Goal: Communication & Community: Answer question/provide support

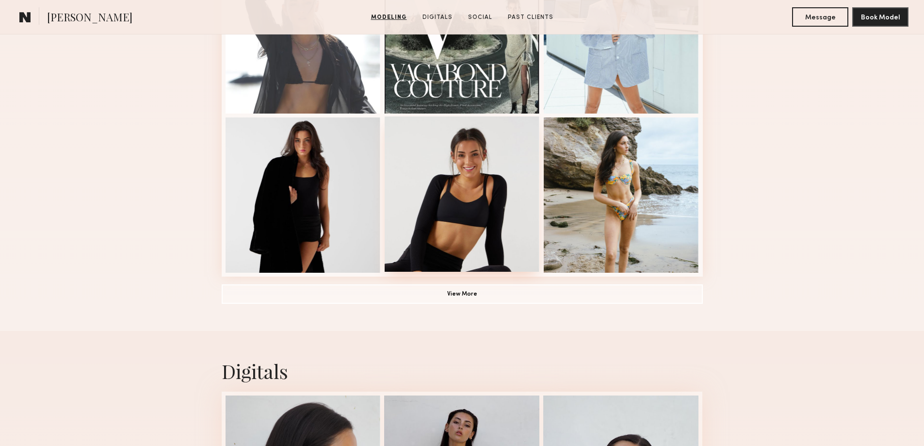
scroll to position [809, 0]
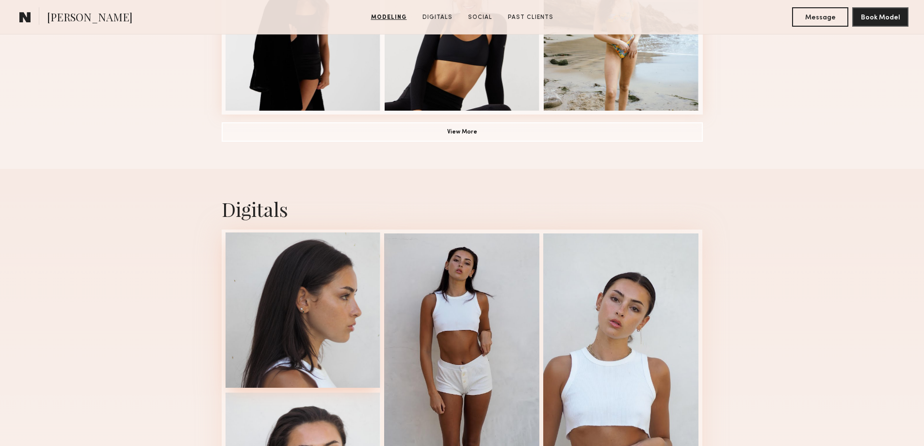
click at [332, 310] on div at bounding box center [303, 309] width 155 height 155
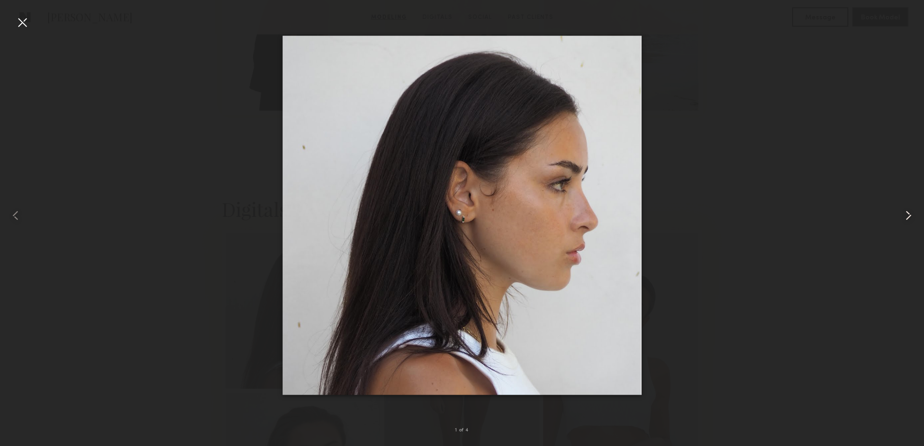
click at [910, 214] on common-icon at bounding box center [909, 216] width 16 height 16
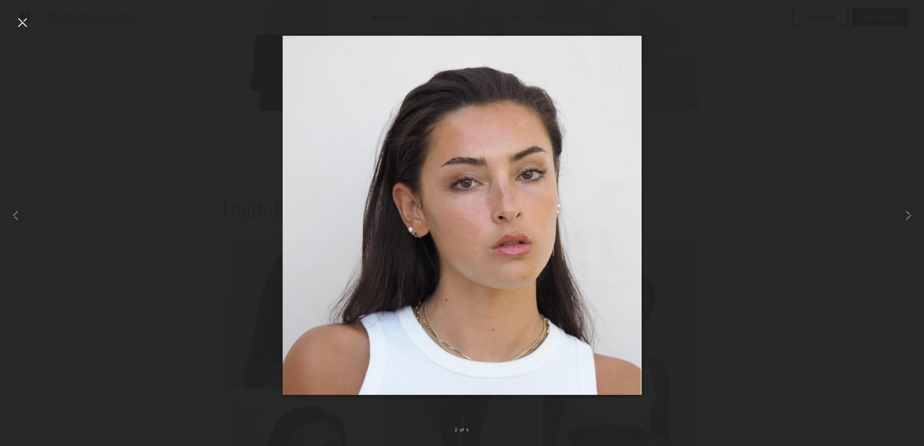
click at [19, 22] on div at bounding box center [23, 23] width 16 height 16
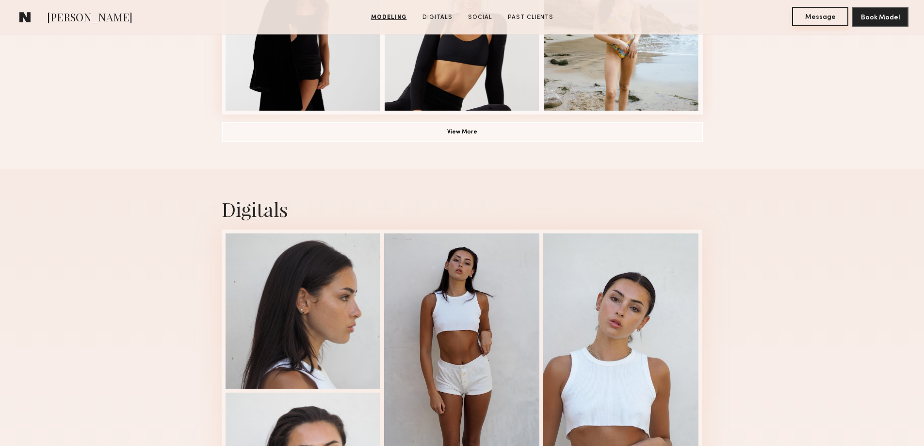
click at [819, 19] on button "Message" at bounding box center [820, 16] width 56 height 19
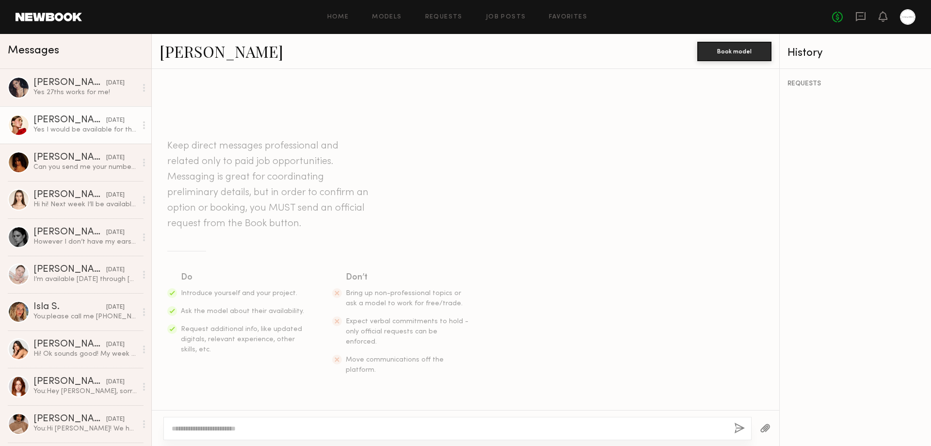
click at [48, 129] on div "Yes I would be available for the 27th :) Do you have a rate in mind ?" at bounding box center [84, 129] width 103 height 9
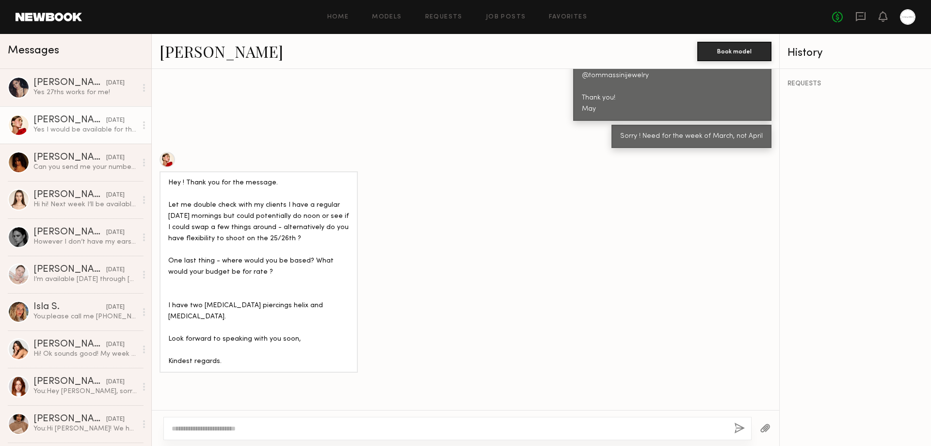
scroll to position [362, 0]
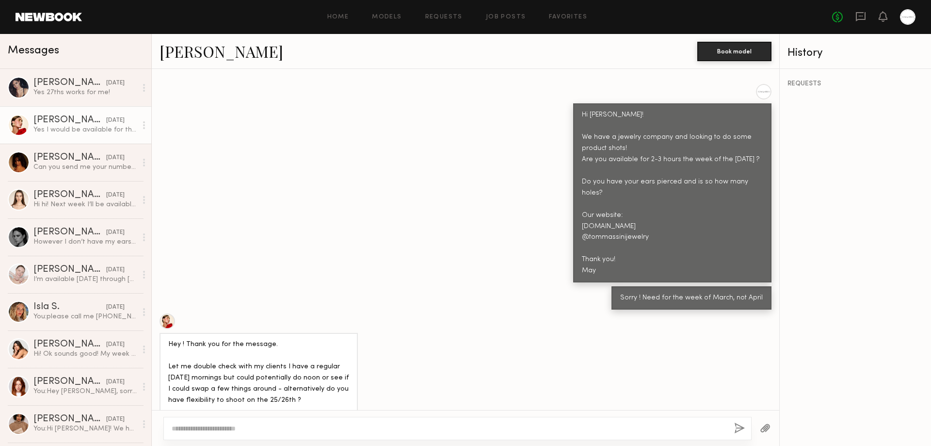
drag, startPoint x: 573, startPoint y: 91, endPoint x: 598, endPoint y: 236, distance: 147.7
click at [598, 236] on div "Hi Louise! We have a jewelry company and looking to do some product shots! Are …" at bounding box center [672, 192] width 198 height 179
click at [465, 184] on div "Hi Louise! We have a jewelry company and looking to do some product shots! Are …" at bounding box center [466, 183] width 628 height 198
click at [82, 160] on div "Shani R." at bounding box center [69, 158] width 73 height 10
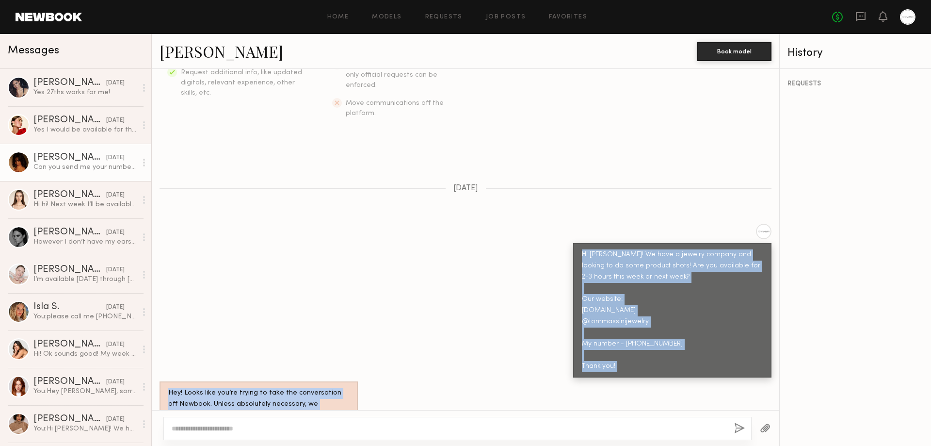
scroll to position [235, 0]
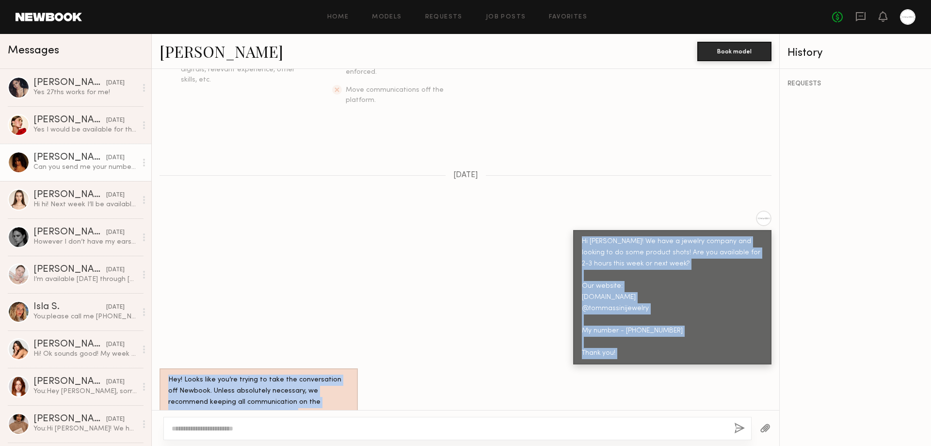
drag, startPoint x: 574, startPoint y: 282, endPoint x: 625, endPoint y: 321, distance: 64.0
click at [626, 339] on div "Hi Shani! We have a jewelry company and looking to do some product shots! Are y…" at bounding box center [672, 297] width 198 height 134
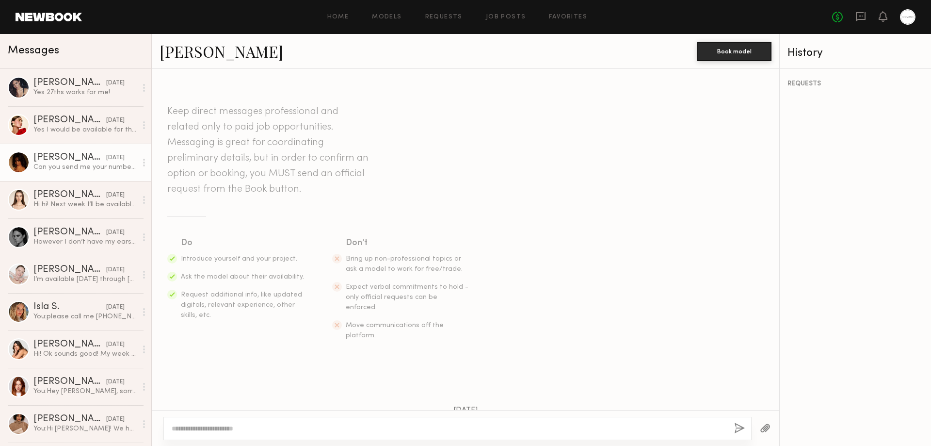
scroll to position [162, 0]
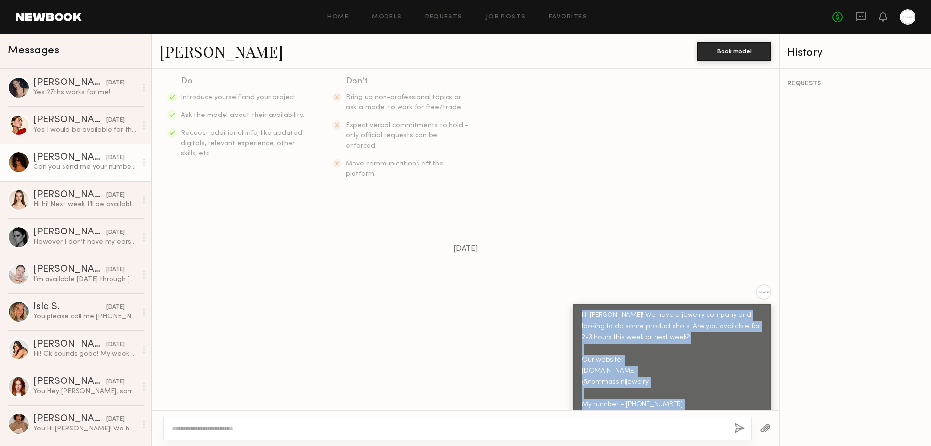
copy div "Hi Shani! We have a jewelry company and looking to do some product shots! Are y…"
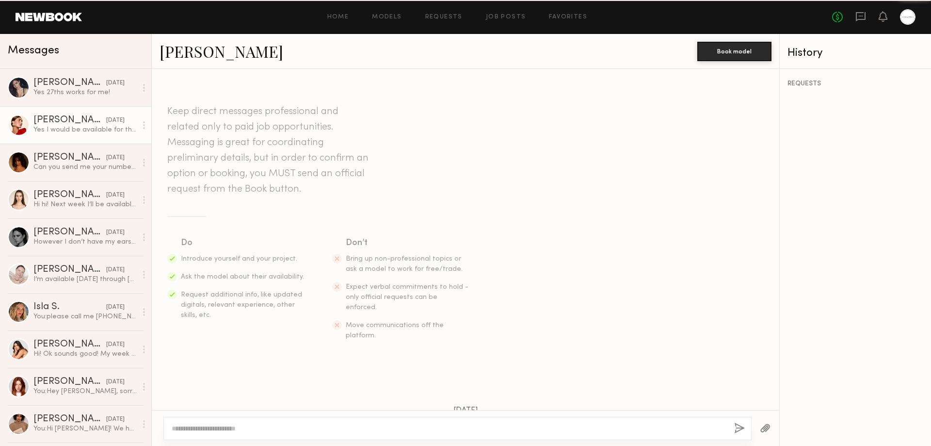
scroll to position [847, 0]
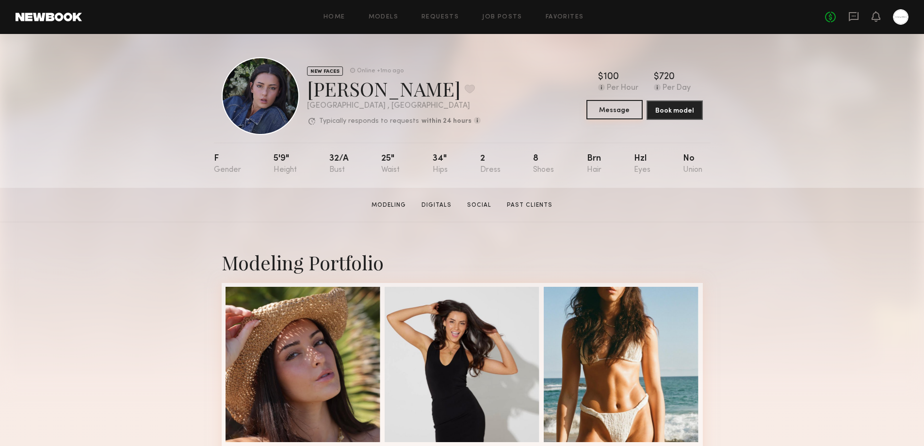
click at [622, 113] on button "Message" at bounding box center [614, 109] width 56 height 19
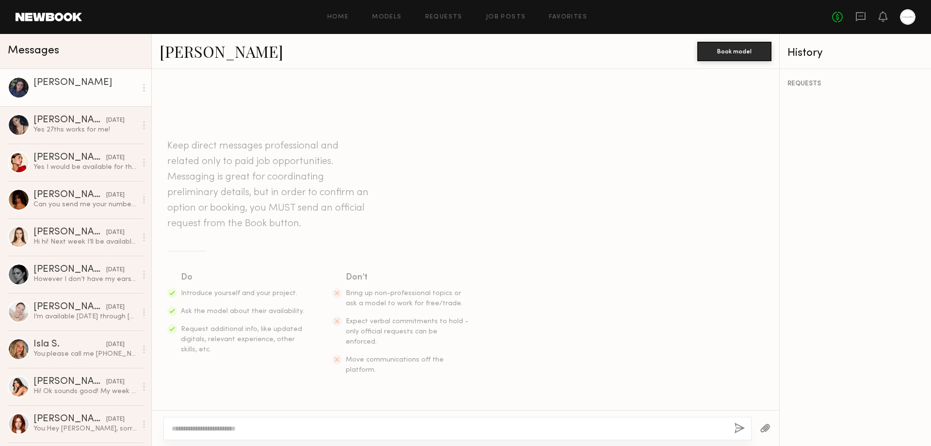
drag, startPoint x: 200, startPoint y: 101, endPoint x: 433, endPoint y: 101, distance: 233.3
click at [433, 90] on div at bounding box center [466, 81] width 628 height 17
click at [208, 90] on div at bounding box center [466, 81] width 628 height 17
click at [216, 430] on textarea at bounding box center [449, 428] width 555 height 10
paste textarea "**********"
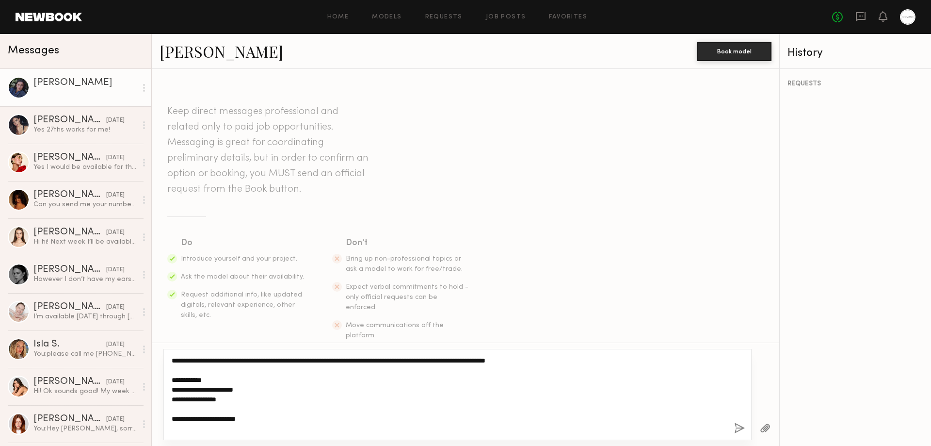
drag, startPoint x: 196, startPoint y: 360, endPoint x: 180, endPoint y: 364, distance: 16.9
click at [180, 364] on textarea "**********" at bounding box center [449, 395] width 555 height 78
drag, startPoint x: 513, startPoint y: 361, endPoint x: 582, endPoint y: 363, distance: 68.4
click at [582, 363] on textarea "**********" at bounding box center [449, 395] width 555 height 78
click at [573, 363] on textarea "**********" at bounding box center [449, 395] width 555 height 78
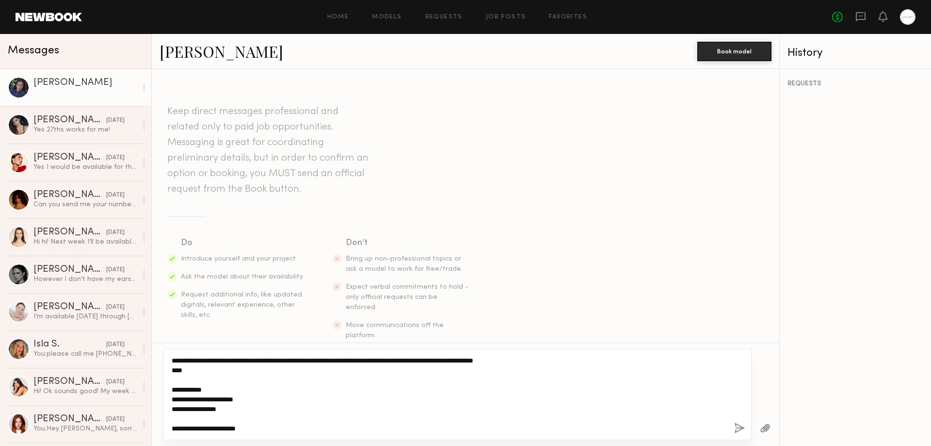
click at [191, 372] on textarea "**********" at bounding box center [449, 395] width 555 height 78
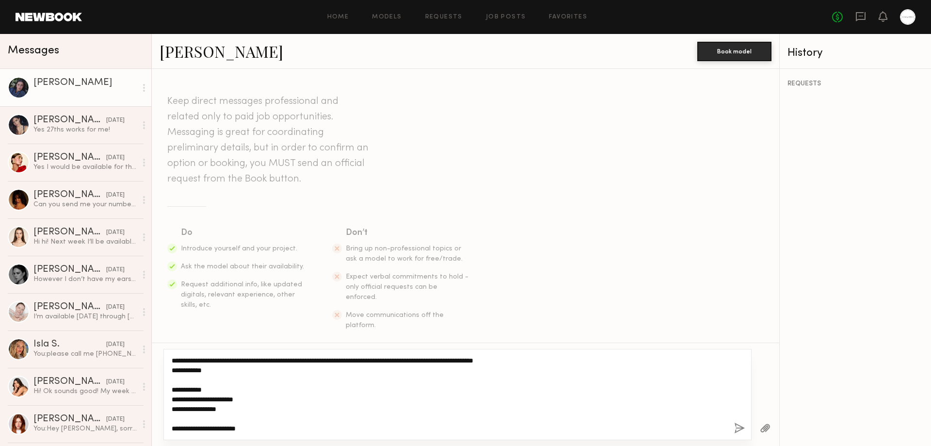
type textarea "**********"
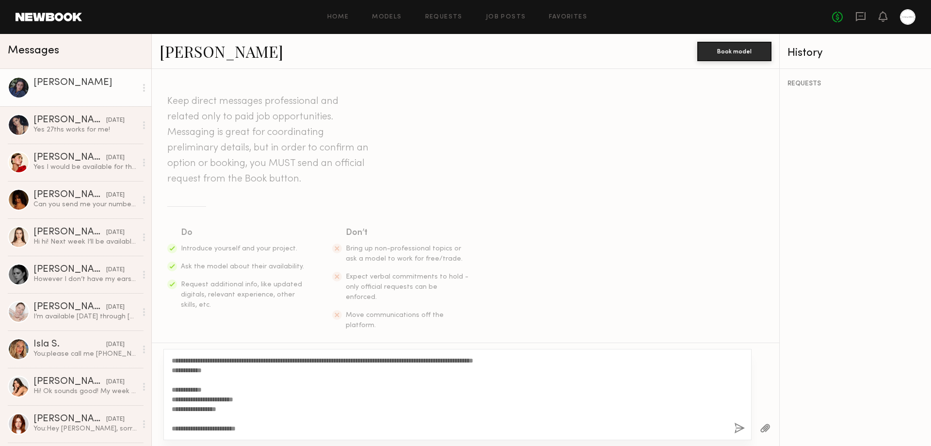
click at [736, 429] on button "button" at bounding box center [739, 428] width 11 height 12
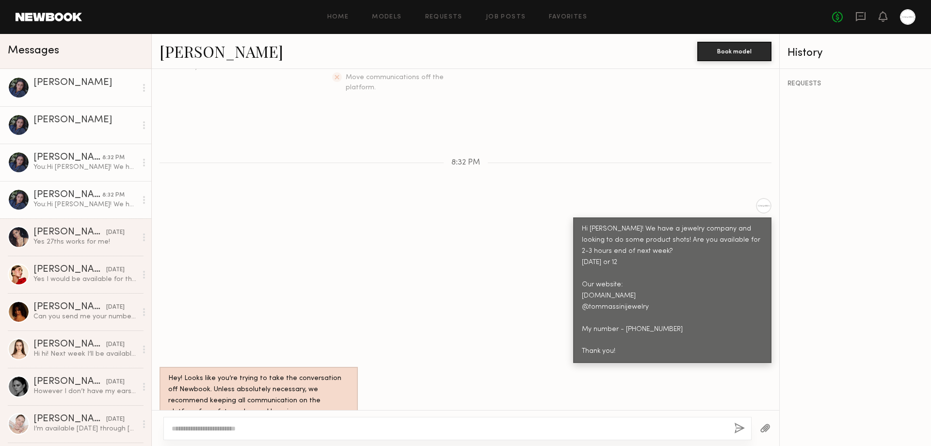
scroll to position [255, 0]
